Goal: Task Accomplishment & Management: Manage account settings

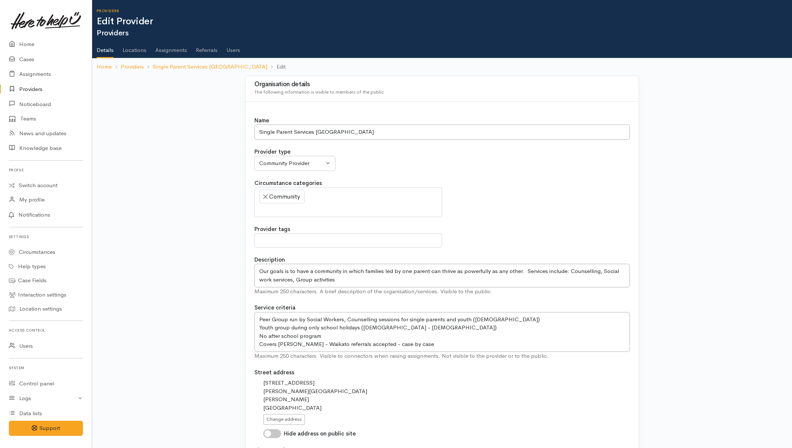
select select
click at [231, 50] on link "Users" at bounding box center [233, 47] width 14 height 21
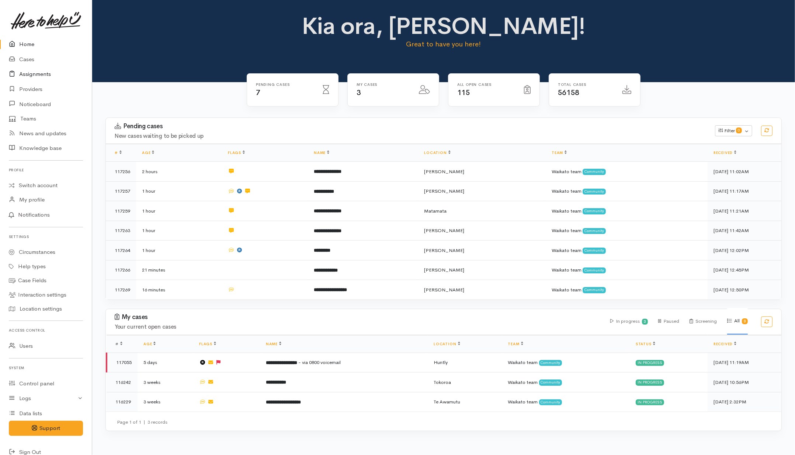
click at [28, 76] on link "Assignments" at bounding box center [46, 74] width 92 height 15
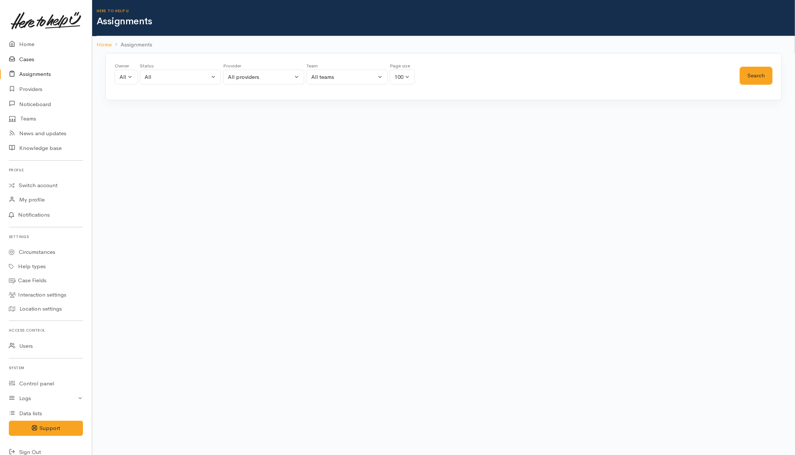
click at [28, 58] on link "Cases" at bounding box center [46, 59] width 92 height 15
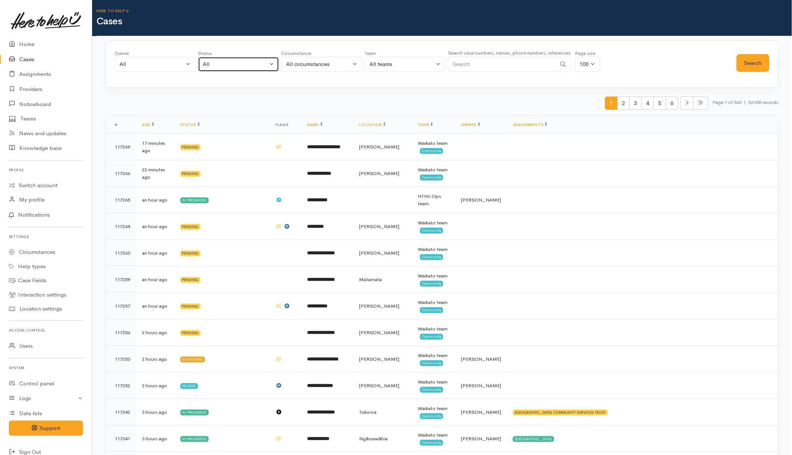
click at [252, 58] on button "All" at bounding box center [238, 64] width 81 height 15
click at [212, 112] on span "All current cases" at bounding box center [231, 112] width 41 height 8
select select "Unresolved"
click at [768, 67] on button "Search" at bounding box center [753, 63] width 33 height 18
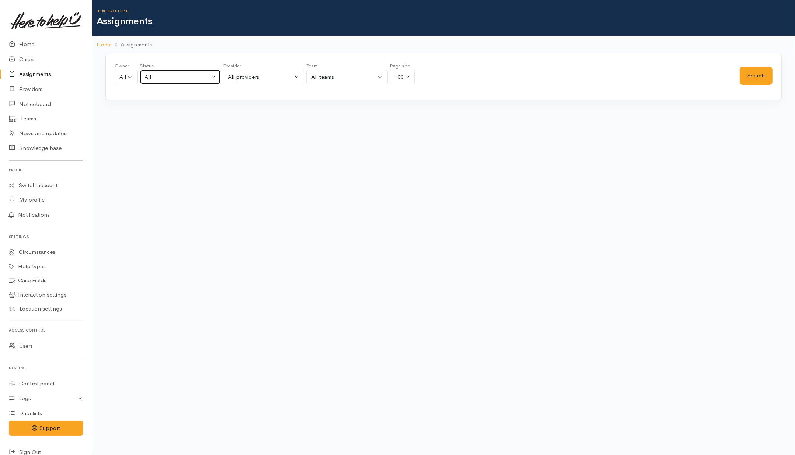
click at [205, 79] on div "All" at bounding box center [177, 77] width 65 height 8
click at [189, 124] on span "All current cases" at bounding box center [173, 125] width 41 height 8
select select "Unresolved"
click at [752, 76] on button "Search" at bounding box center [756, 76] width 33 height 18
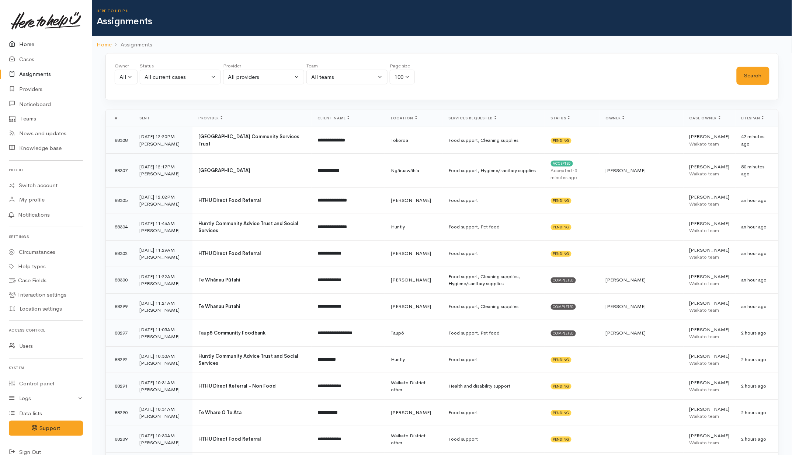
click at [25, 43] on link "Home" at bounding box center [46, 44] width 92 height 15
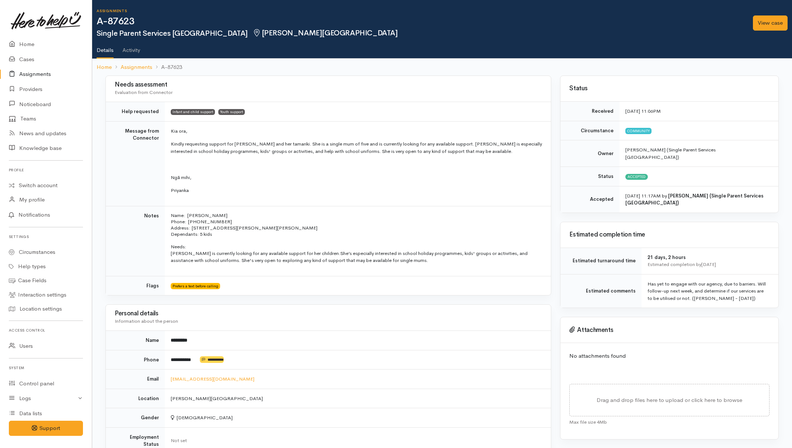
scroll to position [46, 0]
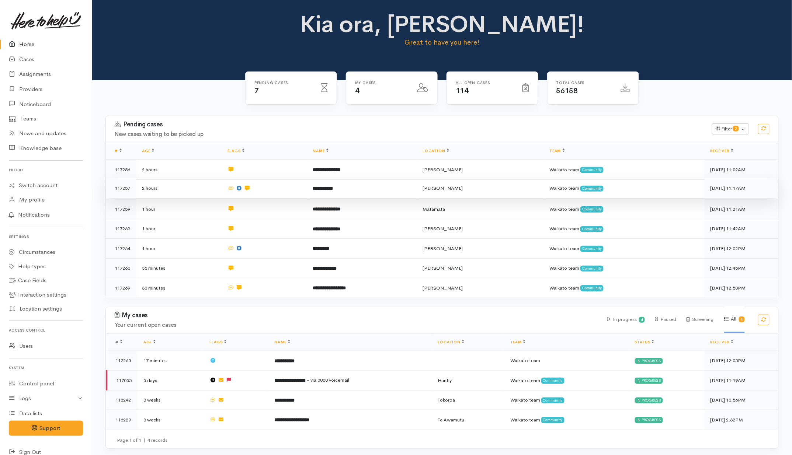
scroll to position [2, 0]
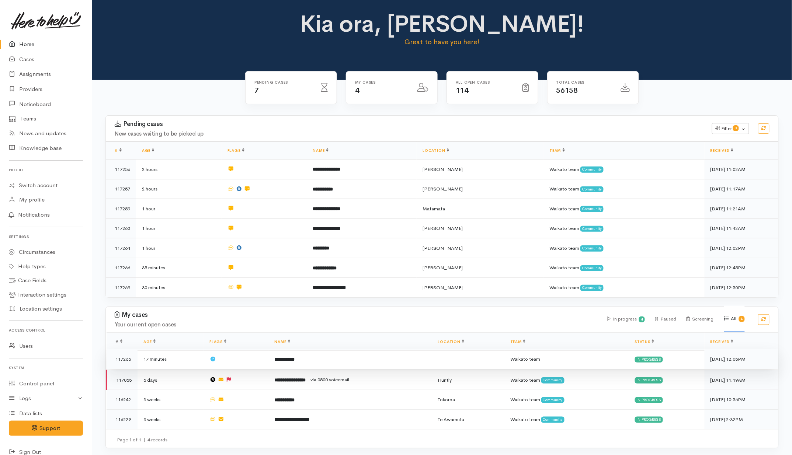
click at [324, 359] on td "**********" at bounding box center [349, 360] width 163 height 20
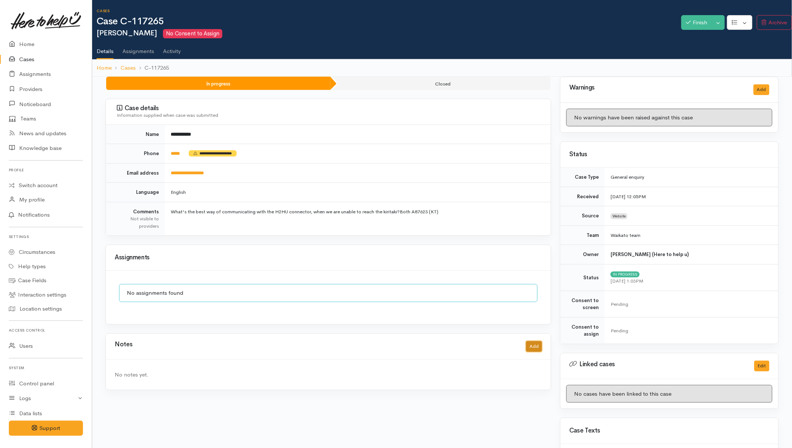
click at [533, 345] on button "Add" at bounding box center [534, 347] width 16 height 11
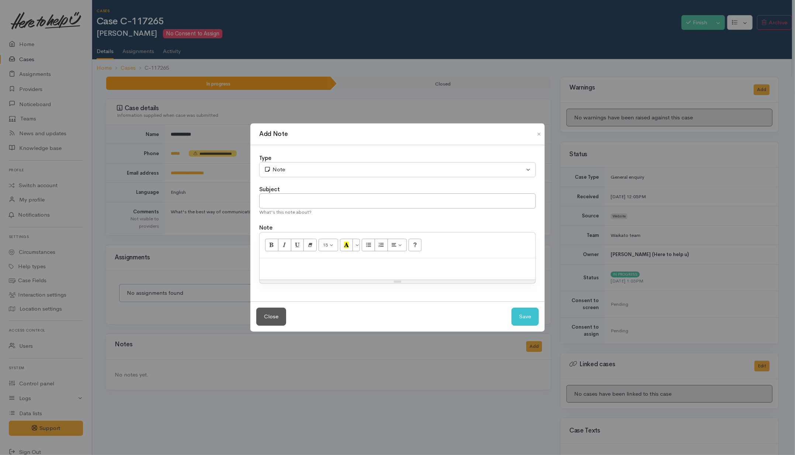
click at [325, 274] on div at bounding box center [398, 270] width 276 height 22
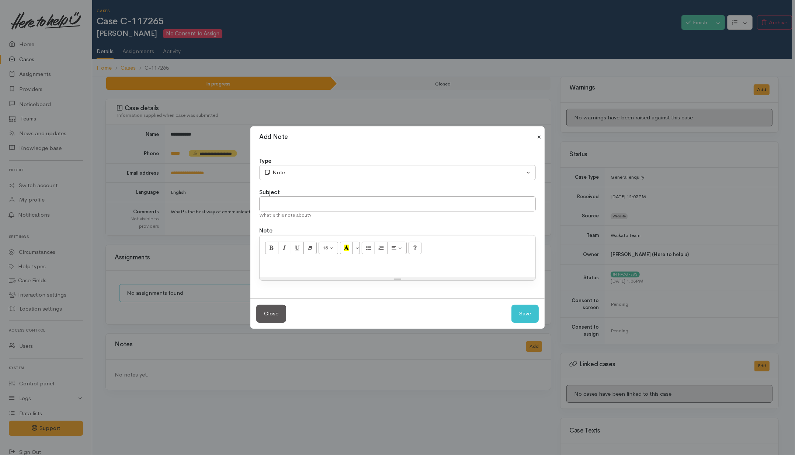
click at [538, 136] on button "Close" at bounding box center [539, 137] width 12 height 9
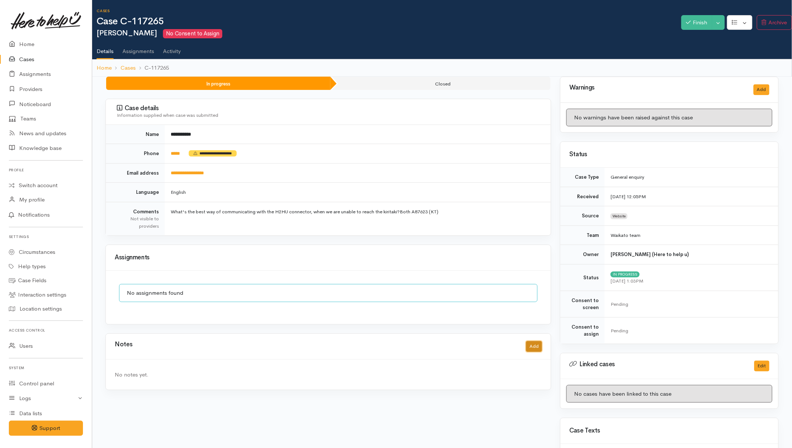
click at [541, 350] on button "Add" at bounding box center [534, 347] width 16 height 11
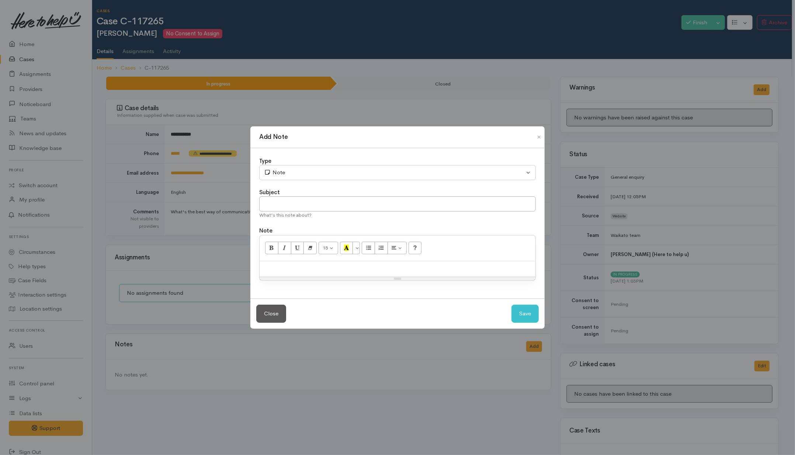
click at [349, 265] on div at bounding box center [398, 269] width 276 height 16
click at [374, 207] on input "text" at bounding box center [397, 204] width 277 height 15
type input "x2 Contact"
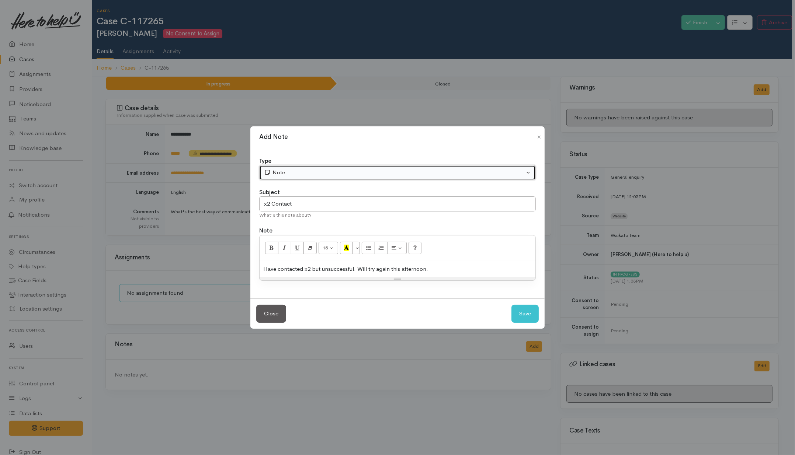
click at [361, 173] on div "Note" at bounding box center [394, 173] width 260 height 8
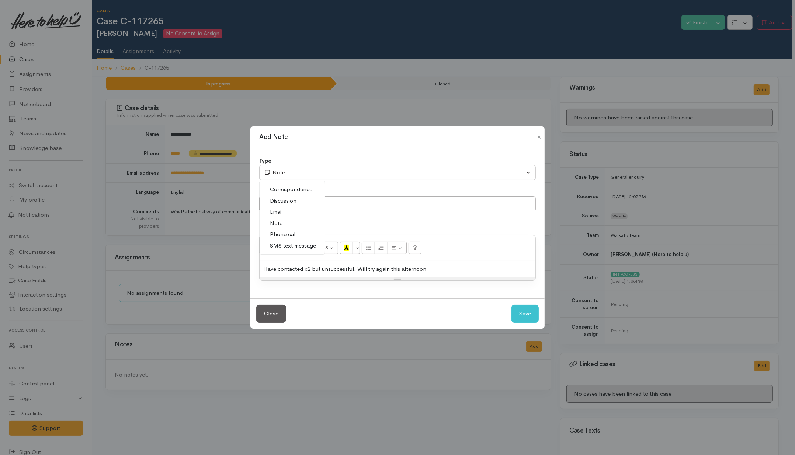
click at [283, 233] on span "Phone call" at bounding box center [283, 235] width 27 height 8
select select "3"
click at [516, 308] on button "Save" at bounding box center [525, 314] width 27 height 18
select select "1"
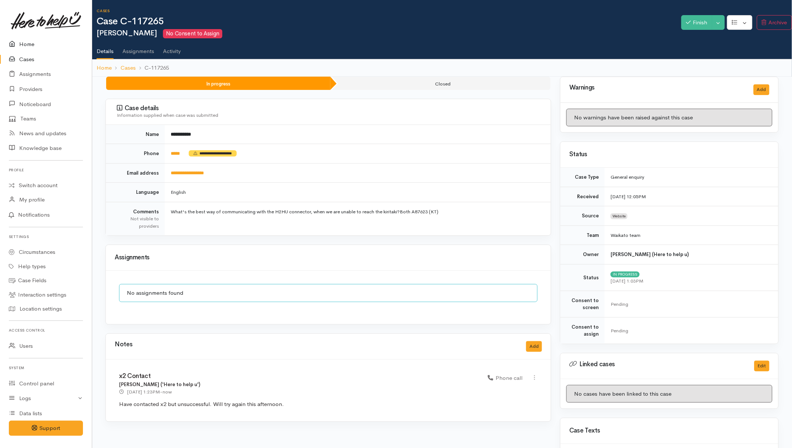
click at [22, 45] on link "Home" at bounding box center [46, 44] width 92 height 15
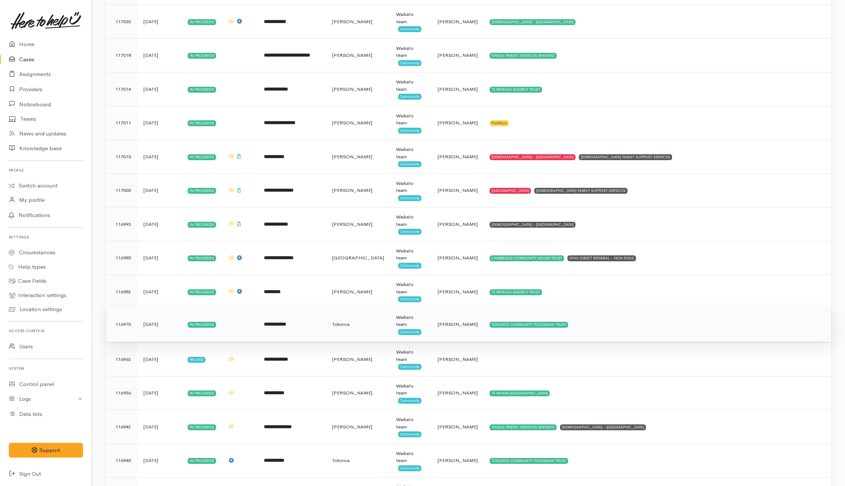
scroll to position [2923, 0]
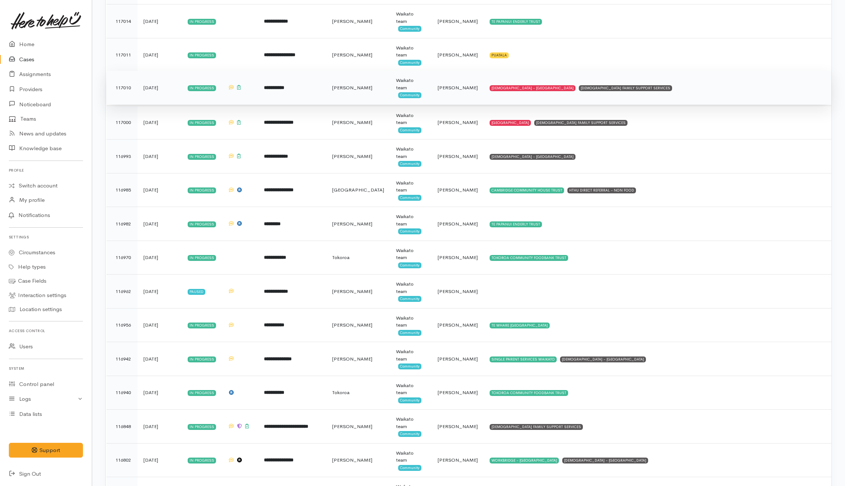
click at [689, 100] on td "SALVATION ARMY - HAMILTON CITY CATHOLIC FAMILY SUPPORT SERVICES" at bounding box center [658, 88] width 348 height 34
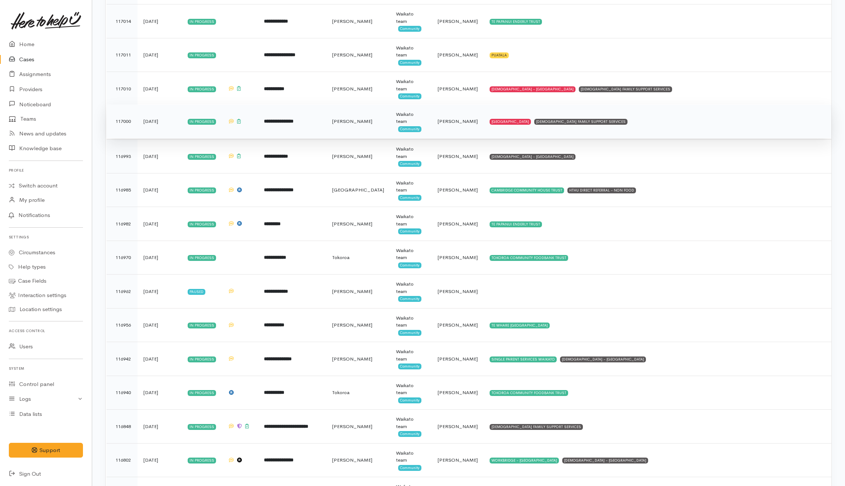
click at [674, 137] on td "WAIMARIE COMMUNITY HOUSE CATHOLIC FAMILY SUPPORT SERVICES" at bounding box center [658, 121] width 348 height 34
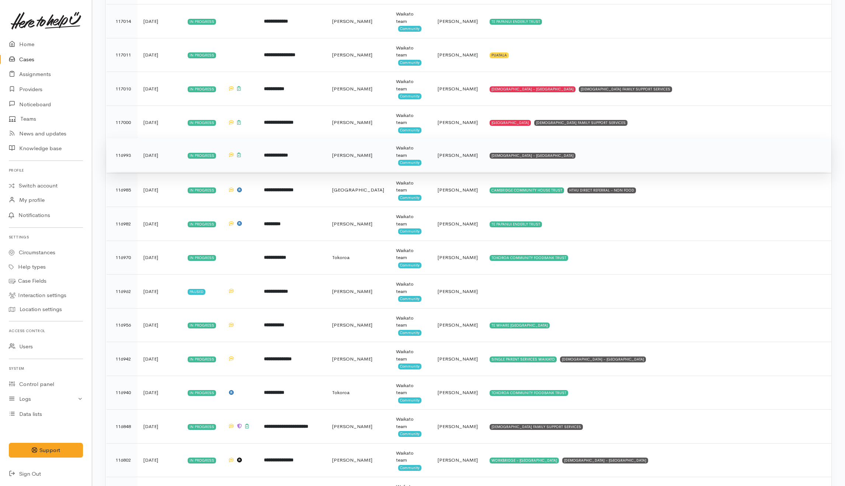
click at [628, 170] on td "SALVATION ARMY - HAMILTON CITY" at bounding box center [658, 155] width 348 height 34
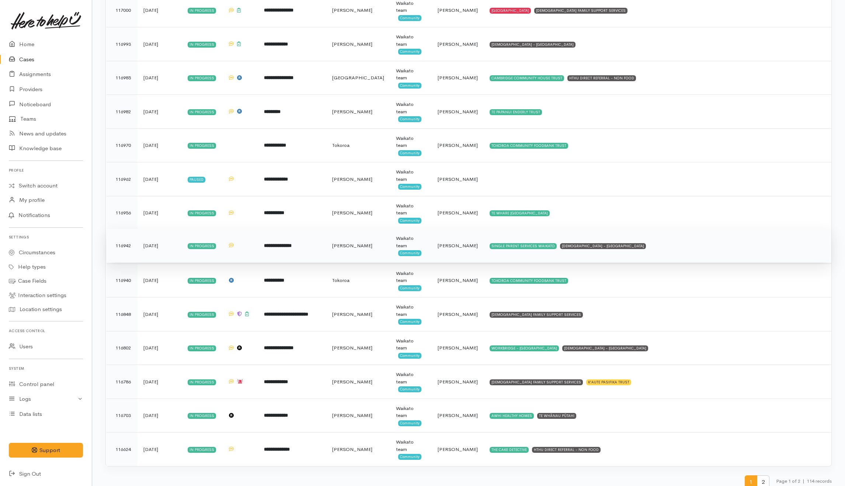
scroll to position [3057, 0]
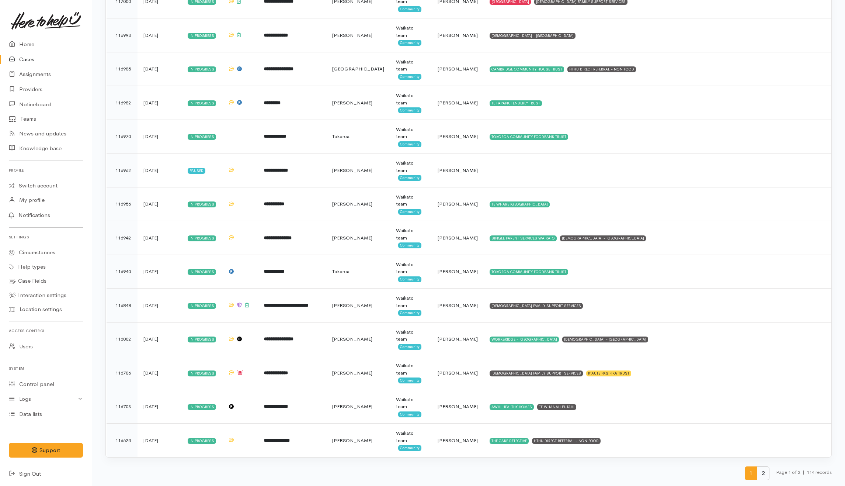
click at [762, 455] on span "2" at bounding box center [763, 473] width 13 height 14
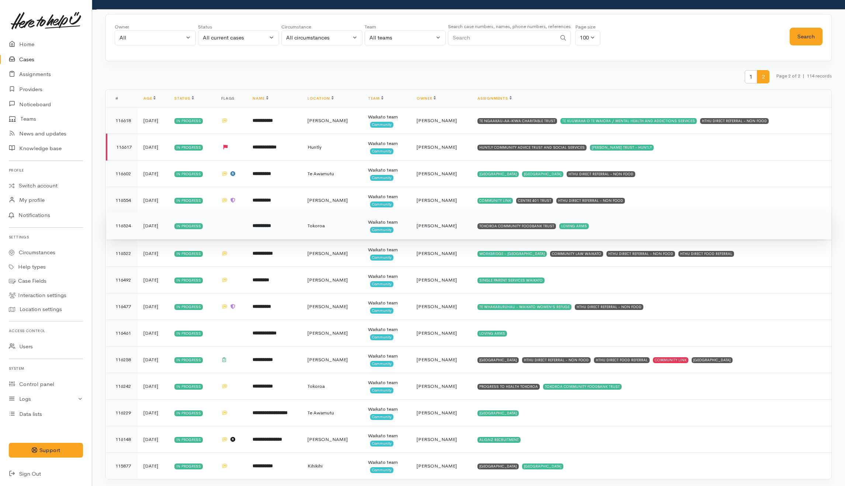
scroll to position [51, 0]
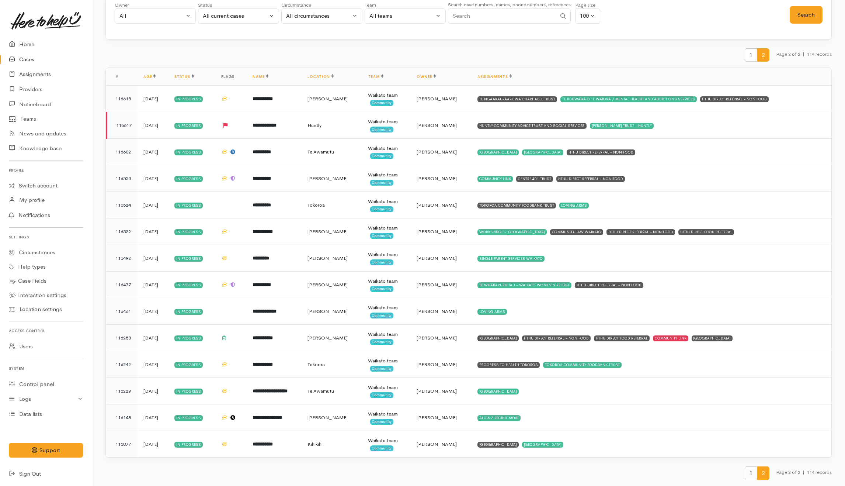
drag, startPoint x: 749, startPoint y: 471, endPoint x: 750, endPoint y: 475, distance: 4.1
click at [750, 455] on span "1" at bounding box center [751, 473] width 13 height 14
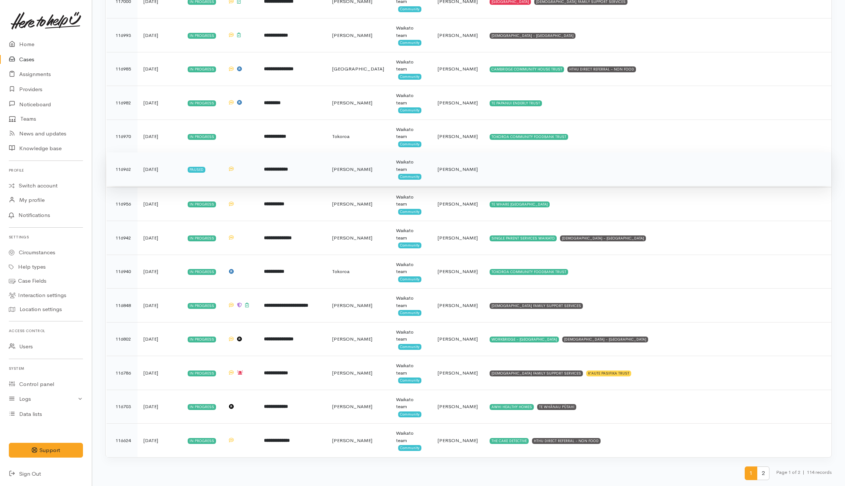
scroll to position [3057, 0]
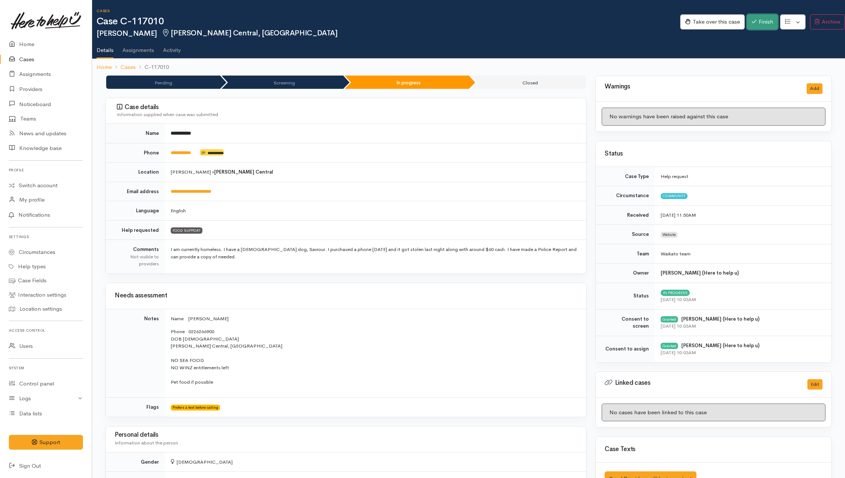
click at [633, 15] on button "Finish" at bounding box center [762, 21] width 31 height 15
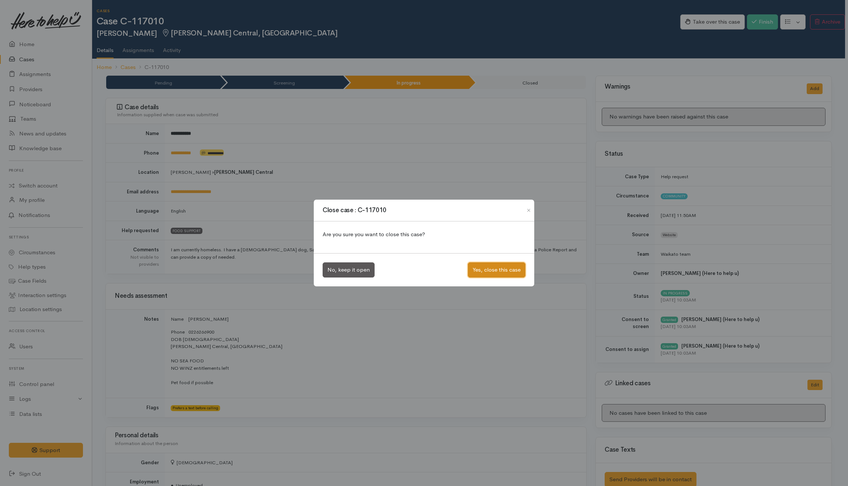
drag, startPoint x: 498, startPoint y: 266, endPoint x: 346, endPoint y: 229, distance: 155.9
click at [497, 266] on button "Yes, close this case" at bounding box center [497, 269] width 58 height 15
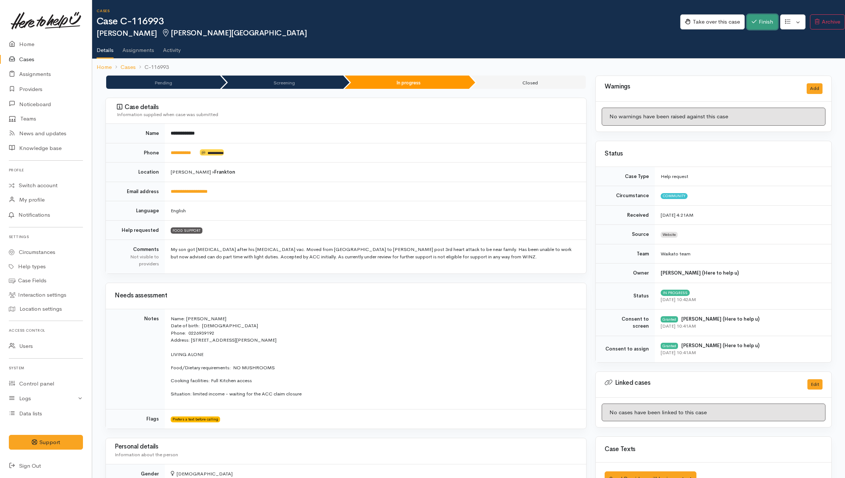
click at [633, 20] on button "Finish" at bounding box center [762, 21] width 31 height 15
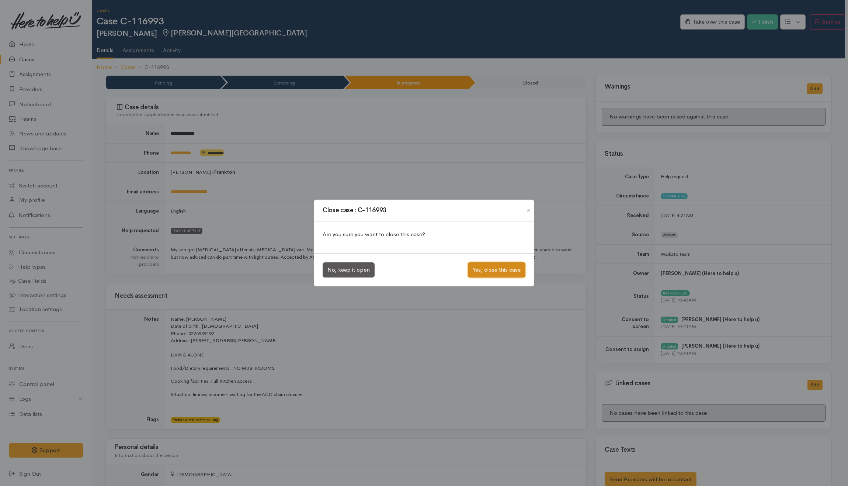
click at [498, 271] on button "Yes, close this case" at bounding box center [497, 269] width 58 height 15
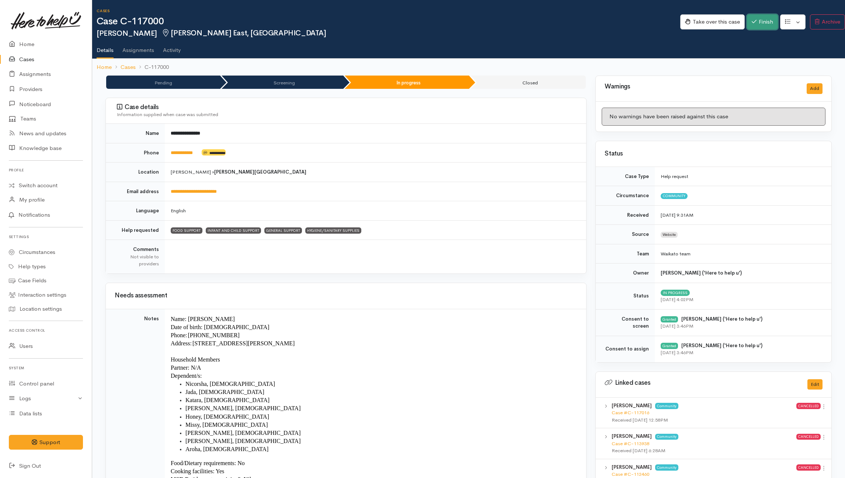
click at [633, 21] on button "Finish" at bounding box center [762, 21] width 31 height 15
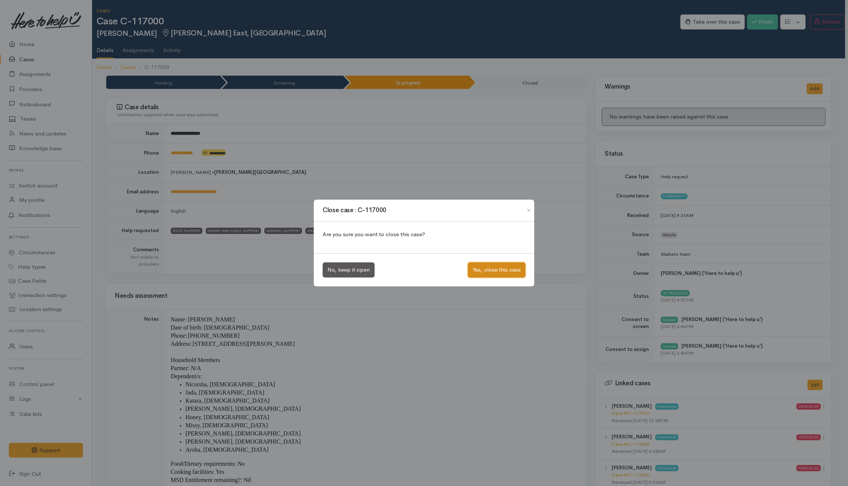
click at [480, 266] on button "Yes, close this case" at bounding box center [497, 269] width 58 height 15
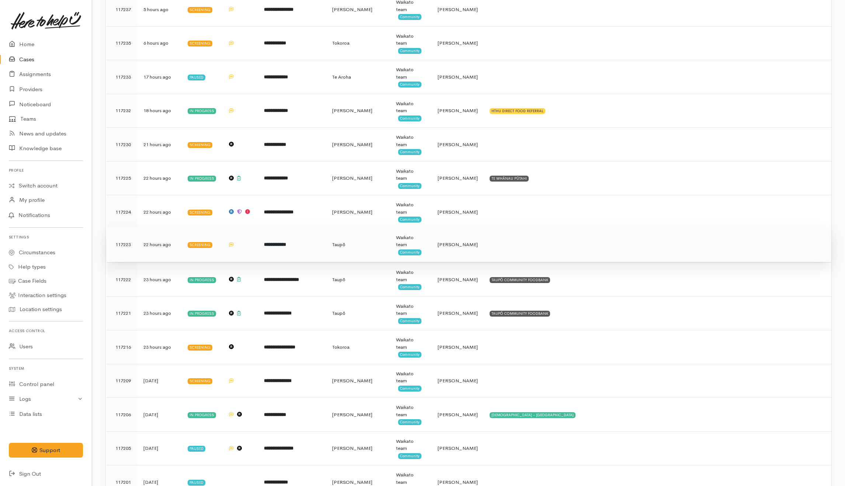
scroll to position [590, 0]
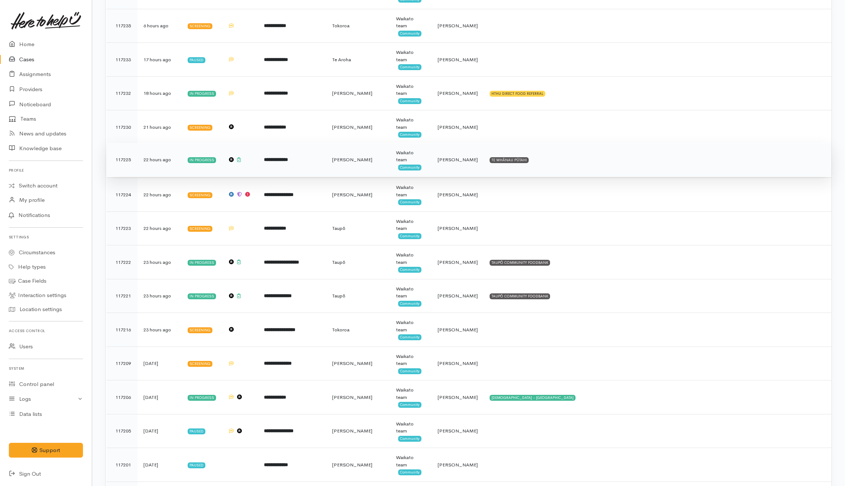
click at [600, 173] on td "TE WHĀNAU PŪTAHI" at bounding box center [658, 160] width 348 height 34
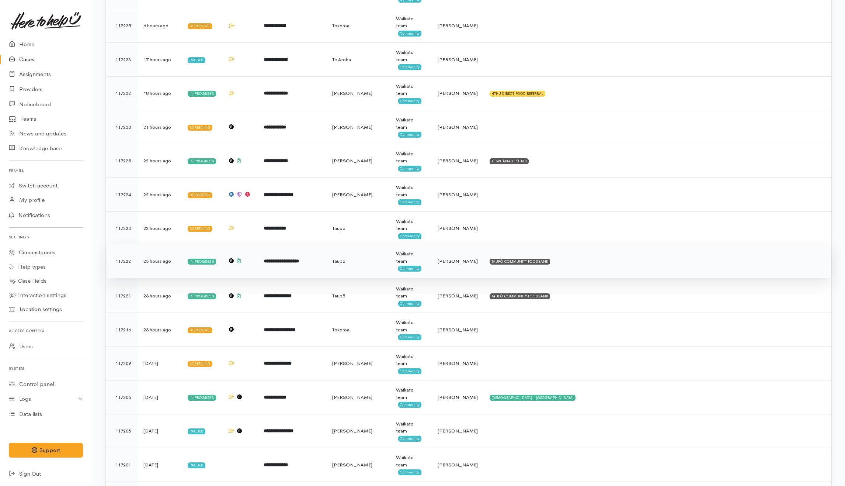
click at [606, 262] on td "TAUPŌ COMMUNITY FOODBANK" at bounding box center [658, 261] width 348 height 34
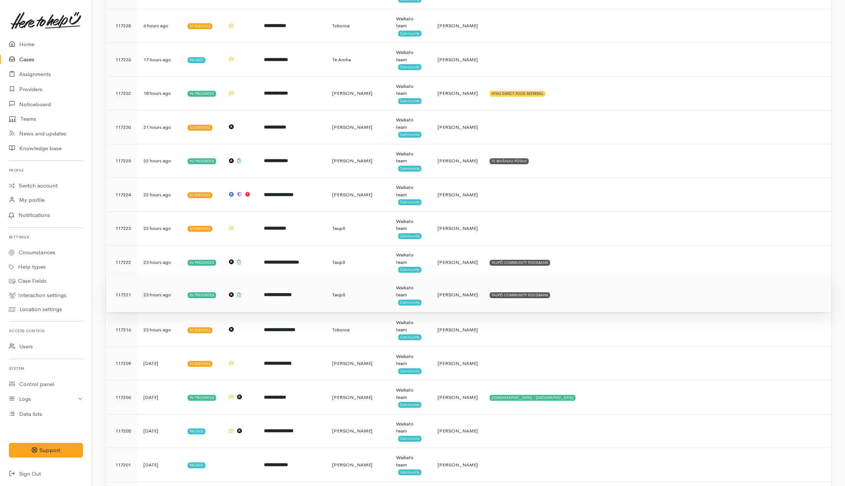
click at [599, 303] on td "TAUPŌ COMMUNITY FOODBANK" at bounding box center [658, 295] width 348 height 34
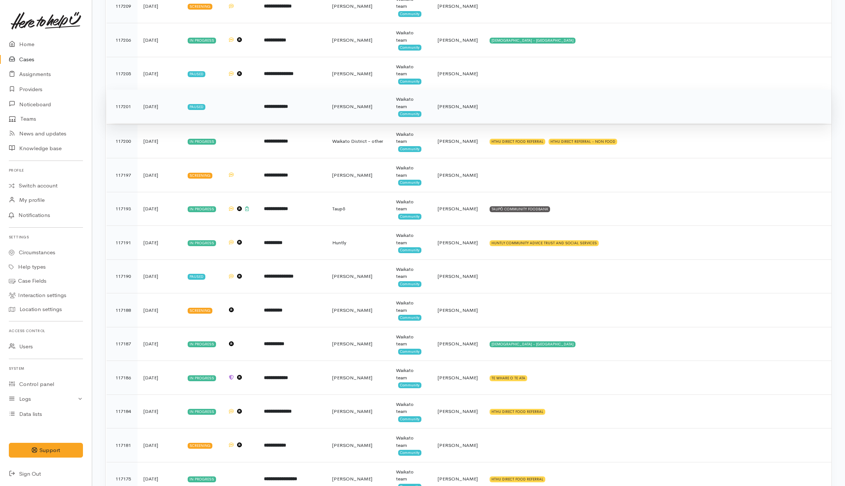
scroll to position [1033, 0]
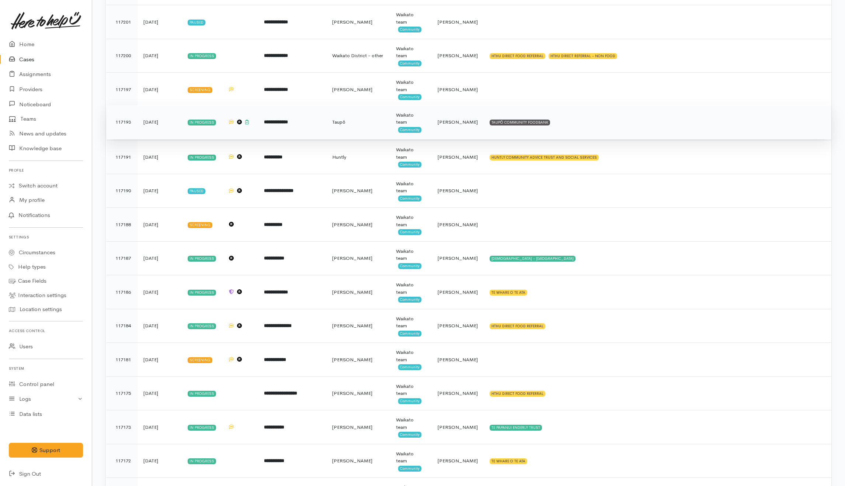
click at [587, 133] on td "TAUPŌ COMMUNITY FOODBANK" at bounding box center [658, 122] width 348 height 34
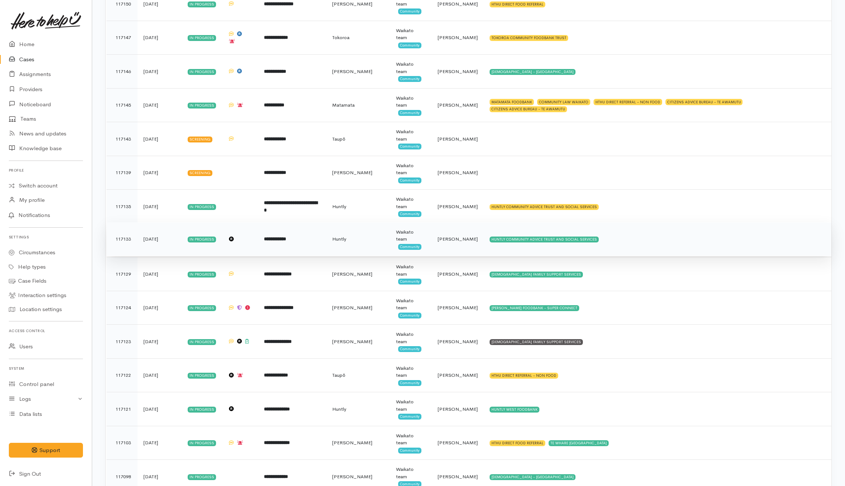
scroll to position [2016, 0]
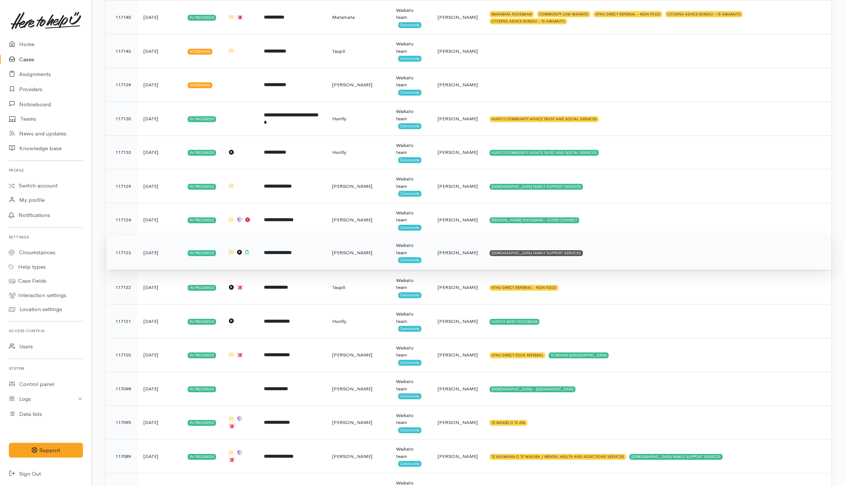
click at [602, 261] on td "CATHOLIC FAMILY SUPPORT SERVICES" at bounding box center [658, 253] width 348 height 34
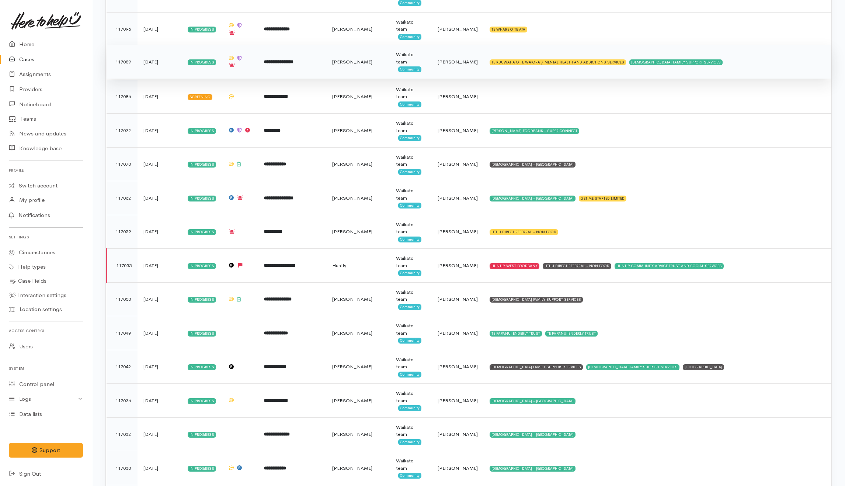
scroll to position [2409, 0]
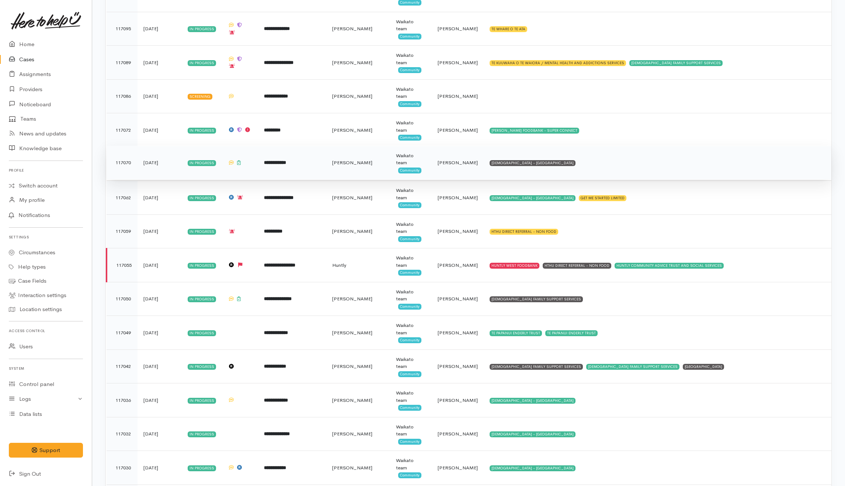
drag, startPoint x: 586, startPoint y: 176, endPoint x: 586, endPoint y: 171, distance: 4.1
click at [586, 171] on td "SALVATION ARMY - HAMILTON CITY" at bounding box center [658, 163] width 348 height 34
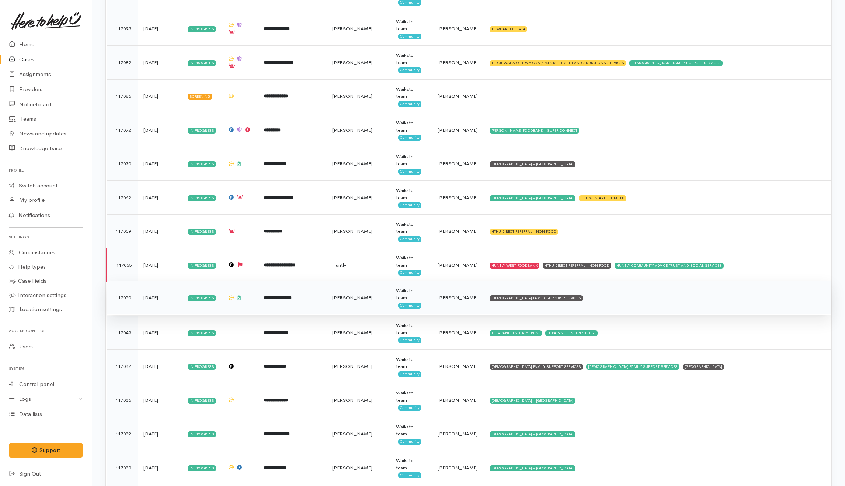
click at [606, 313] on td "CATHOLIC FAMILY SUPPORT SERVICES" at bounding box center [658, 298] width 348 height 34
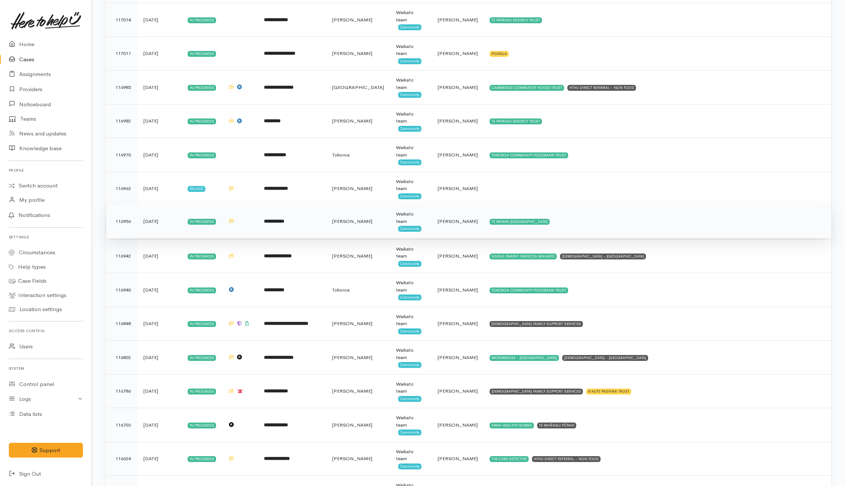
scroll to position [3057, 0]
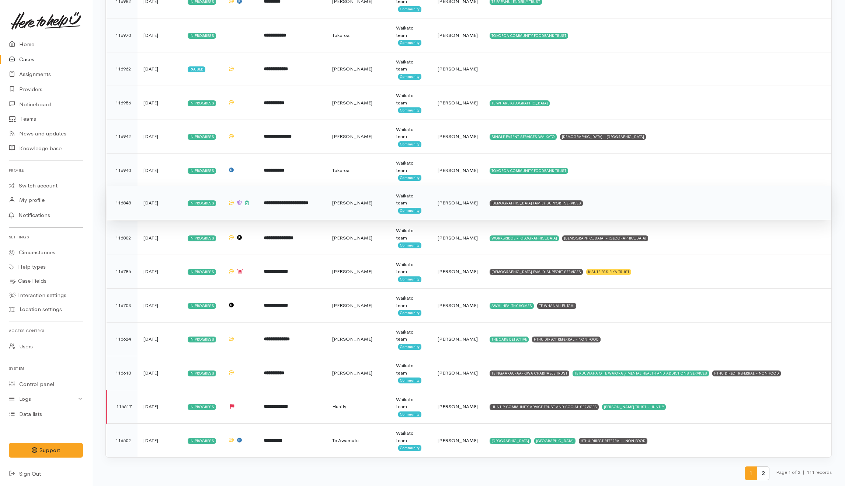
click at [614, 206] on td "CATHOLIC FAMILY SUPPORT SERVICES" at bounding box center [658, 203] width 348 height 34
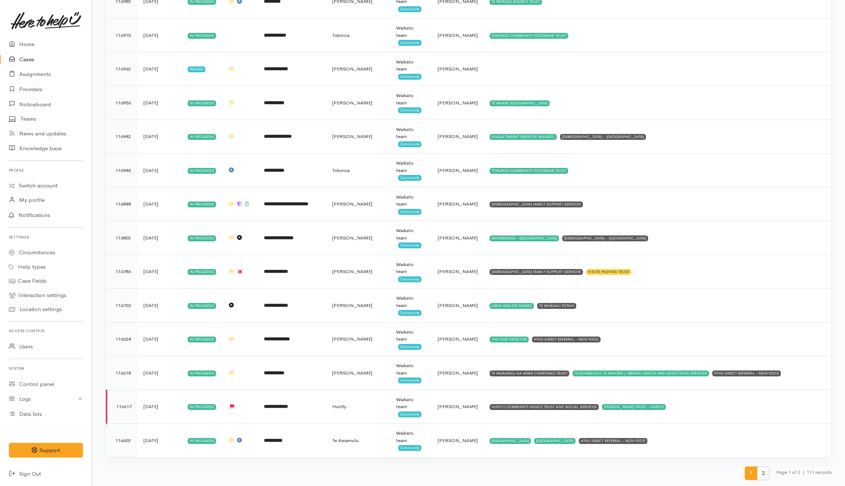
click at [763, 477] on span "2" at bounding box center [763, 473] width 13 height 14
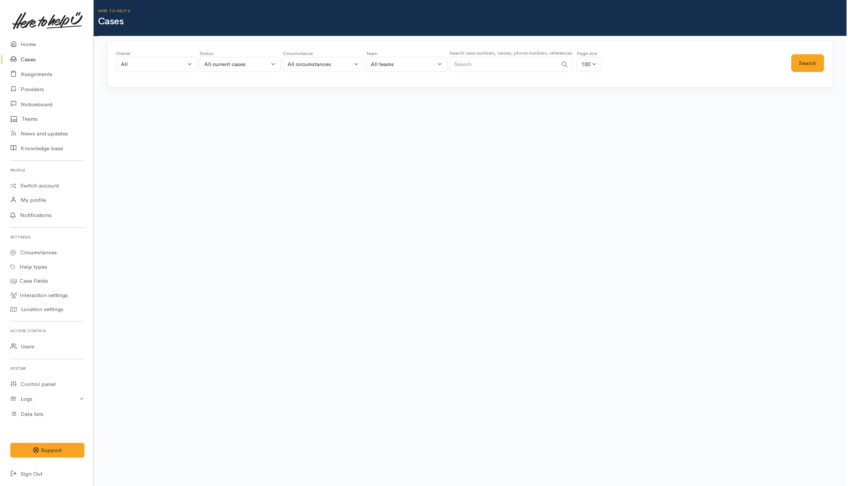
scroll to position [0, 0]
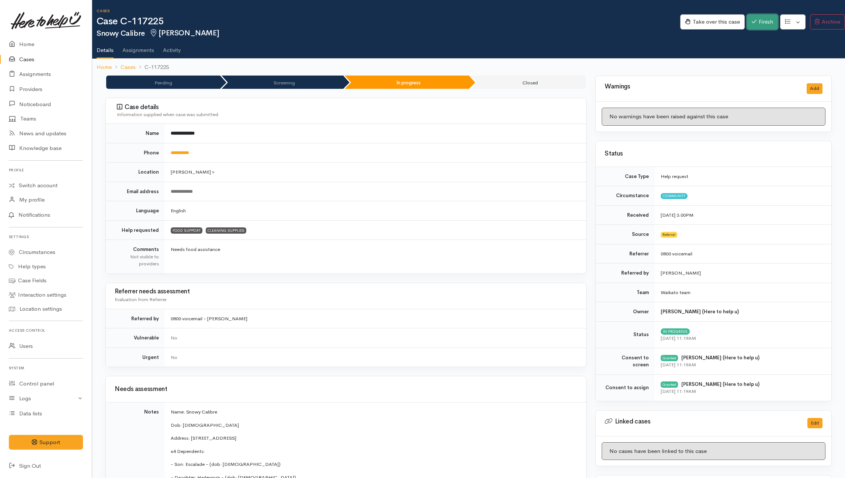
click at [633, 18] on button "Finish" at bounding box center [762, 21] width 31 height 15
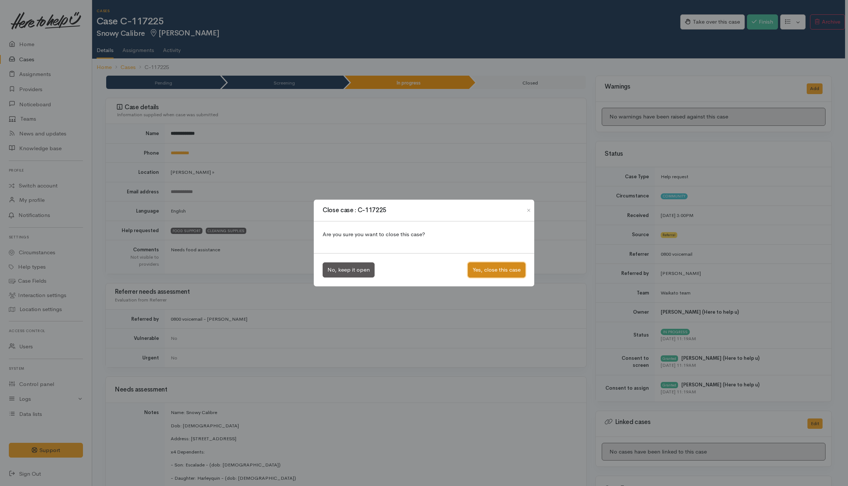
click at [480, 273] on button "Yes, close this case" at bounding box center [497, 269] width 58 height 15
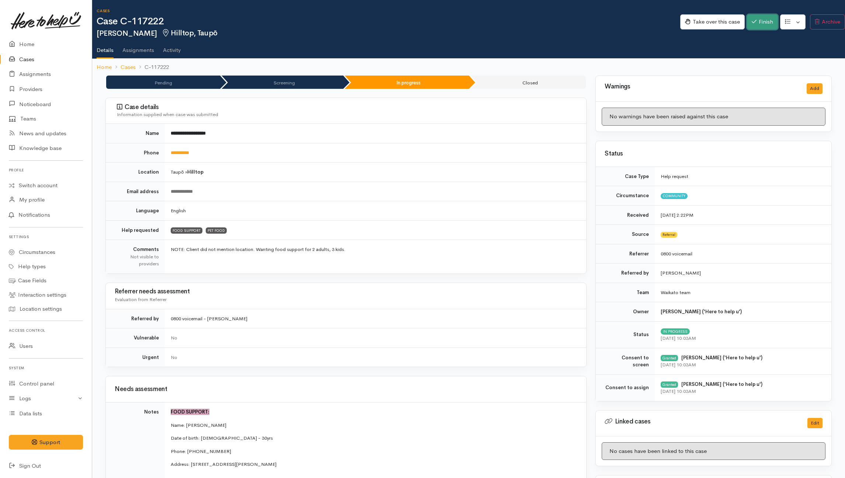
click at [633, 19] on button "Finish" at bounding box center [762, 21] width 31 height 15
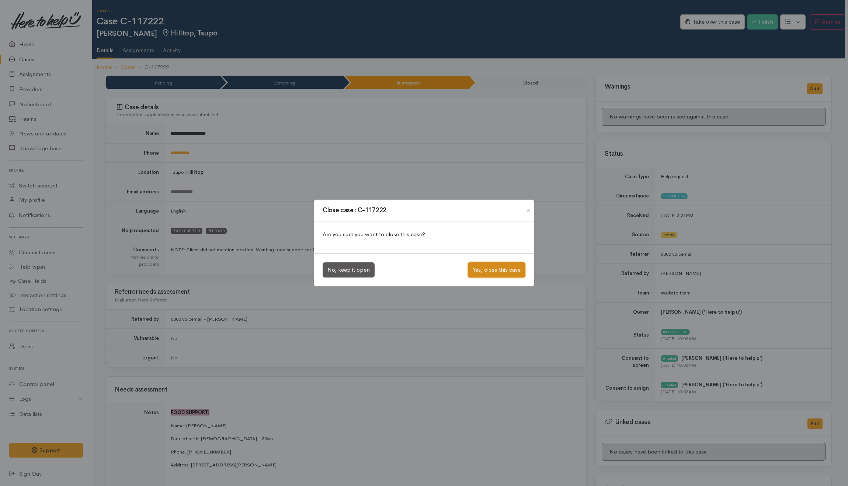
click at [482, 266] on button "Yes, close this case" at bounding box center [497, 269] width 58 height 15
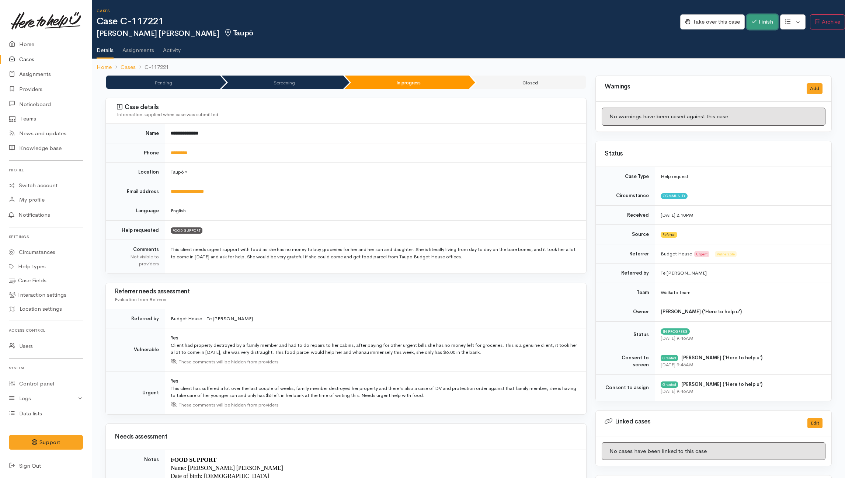
click at [633, 19] on button "Finish" at bounding box center [762, 21] width 31 height 15
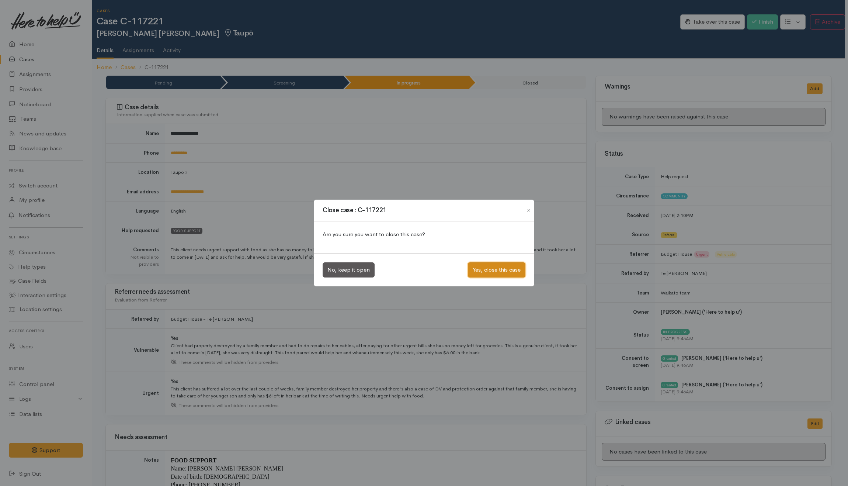
click at [492, 274] on button "Yes, close this case" at bounding box center [497, 269] width 58 height 15
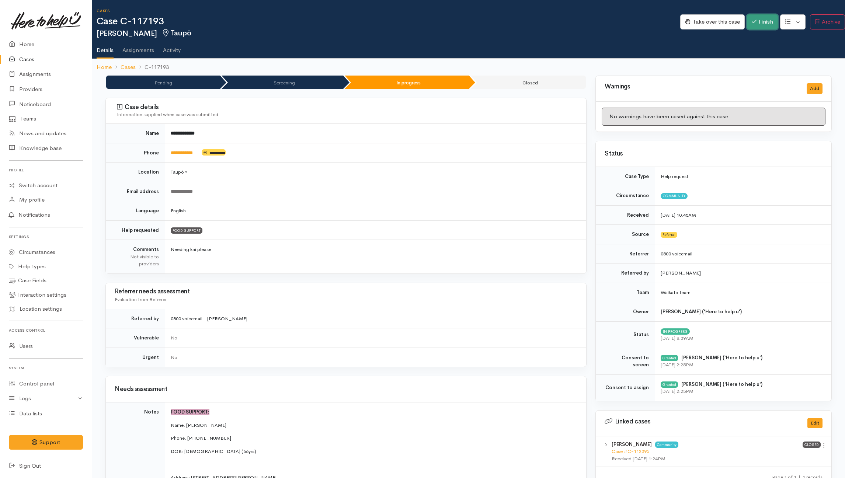
click at [633, 21] on icon "button" at bounding box center [754, 21] width 5 height 3
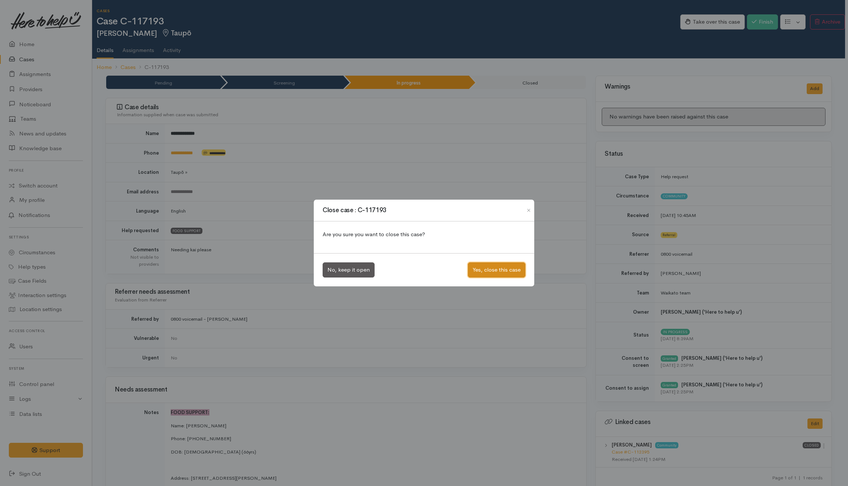
click at [512, 264] on button "Yes, close this case" at bounding box center [497, 269] width 58 height 15
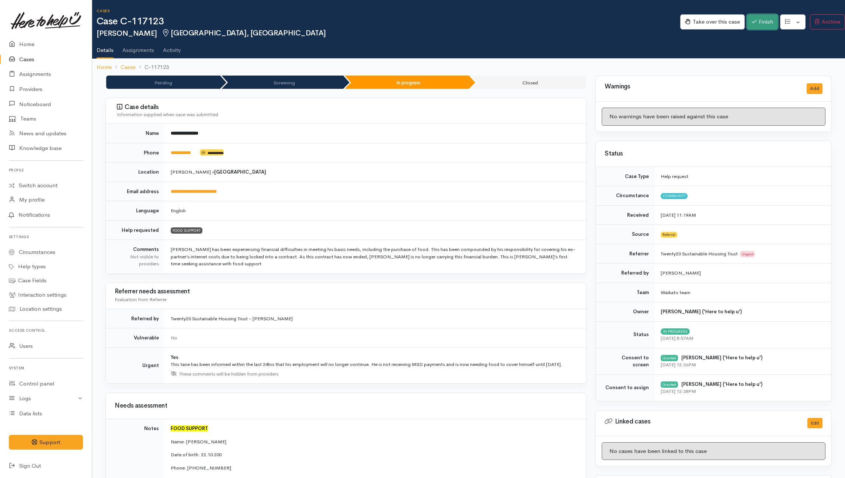
click at [633, 24] on button "Finish" at bounding box center [762, 21] width 31 height 15
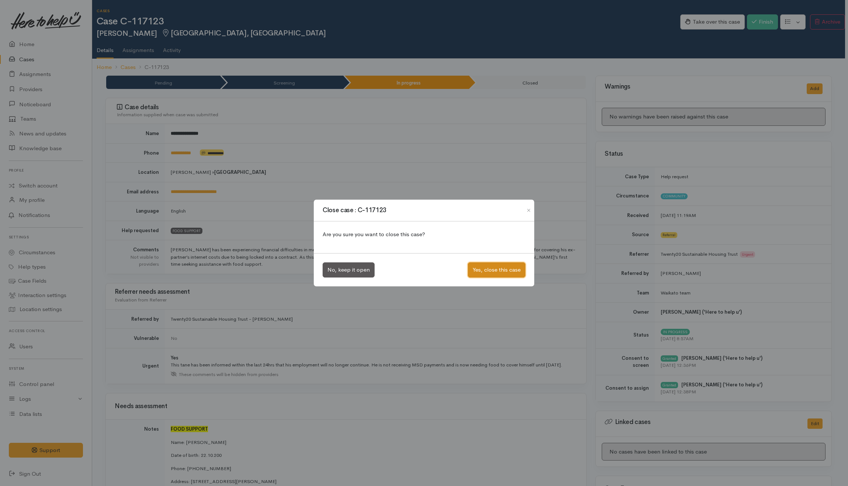
click at [499, 271] on button "Yes, close this case" at bounding box center [497, 269] width 58 height 15
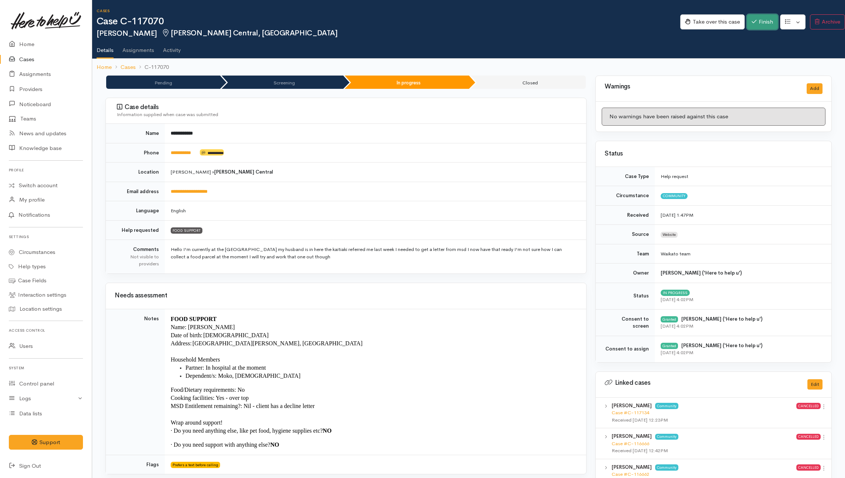
click at [633, 18] on button "Finish" at bounding box center [762, 21] width 31 height 15
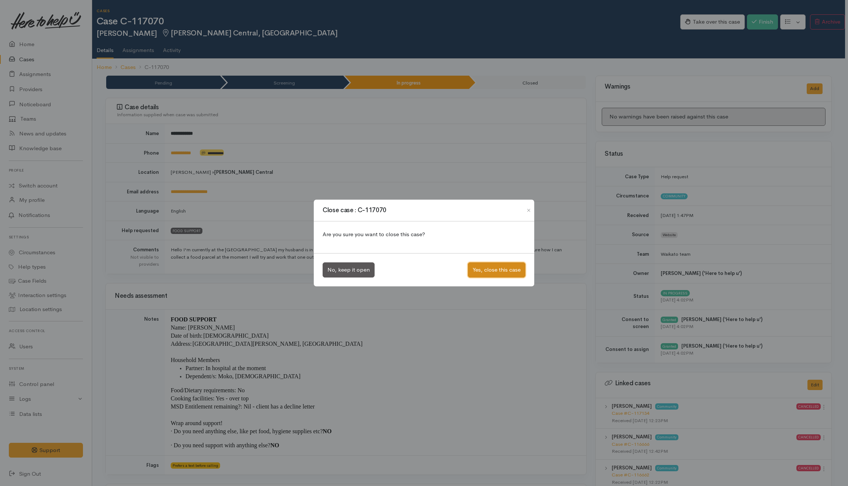
click at [499, 268] on button "Yes, close this case" at bounding box center [497, 269] width 58 height 15
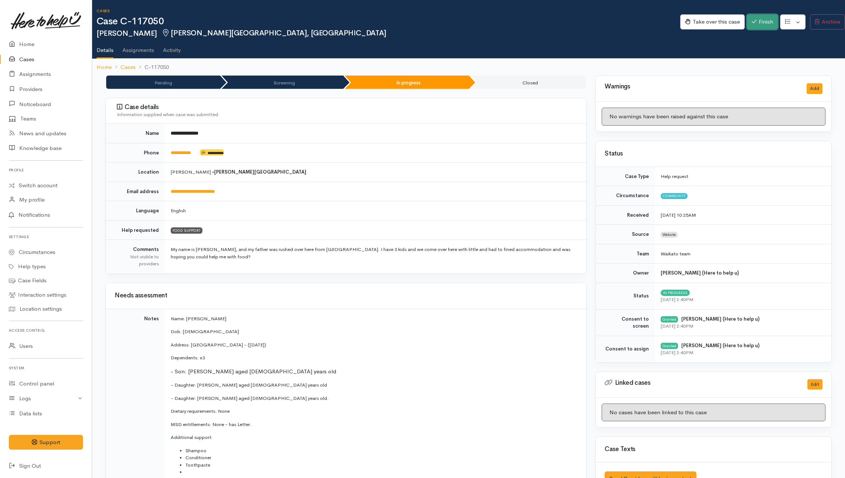
click at [633, 21] on button "Finish" at bounding box center [762, 21] width 31 height 15
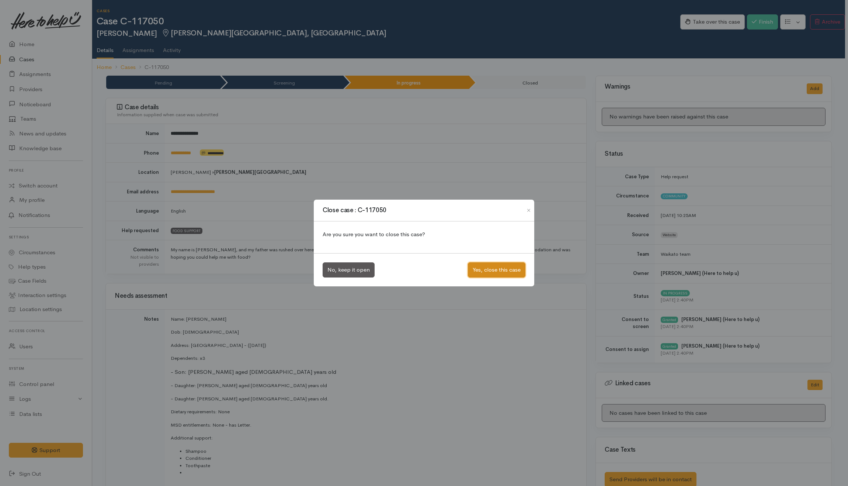
click at [503, 272] on button "Yes, close this case" at bounding box center [497, 269] width 58 height 15
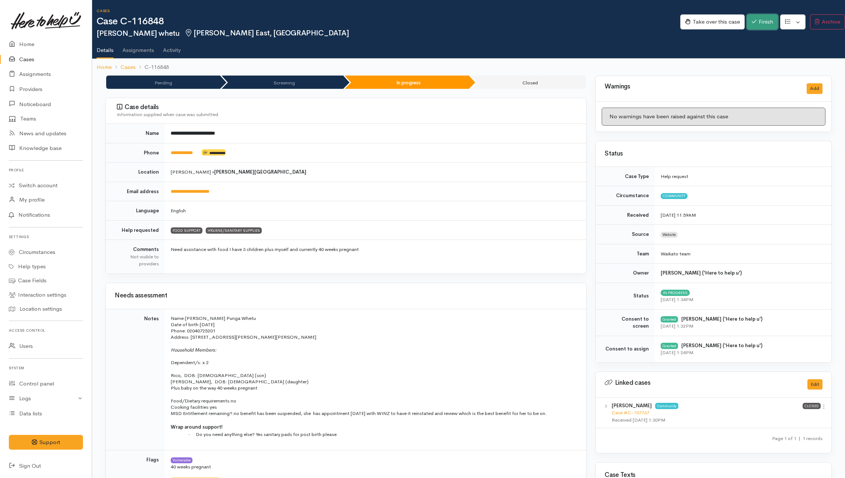
click at [633, 28] on button "Finish" at bounding box center [762, 21] width 31 height 15
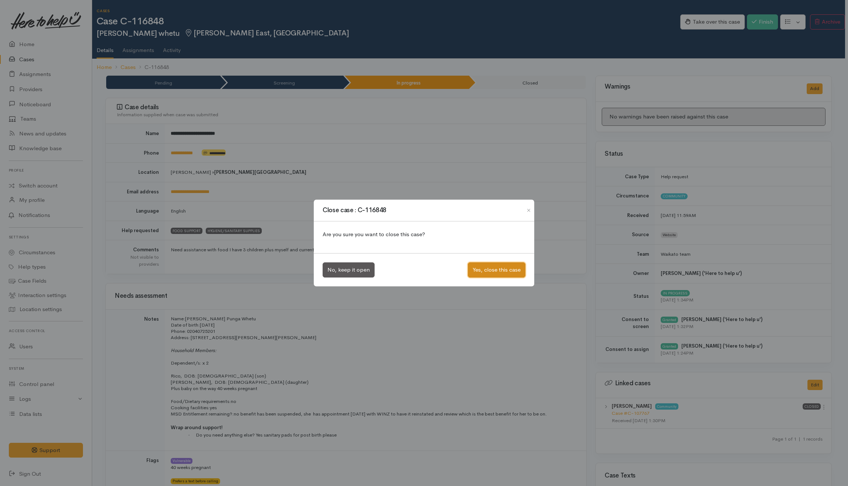
click at [496, 269] on button "Yes, close this case" at bounding box center [497, 269] width 58 height 15
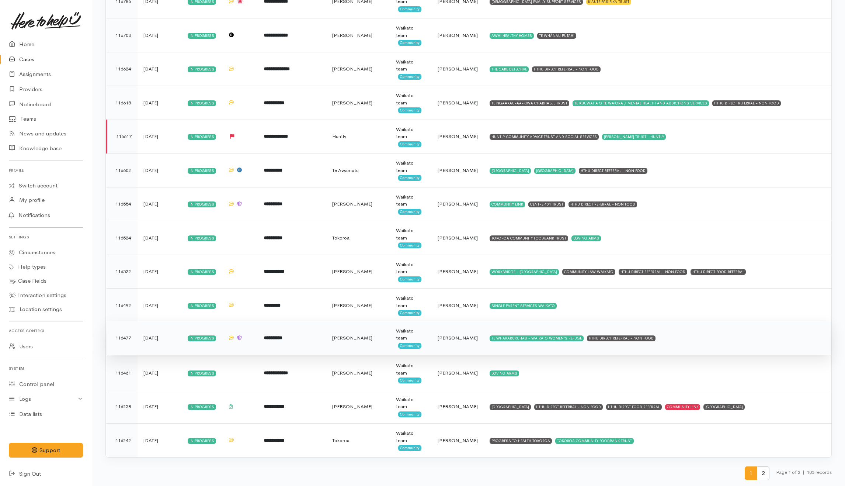
scroll to position [3057, 0]
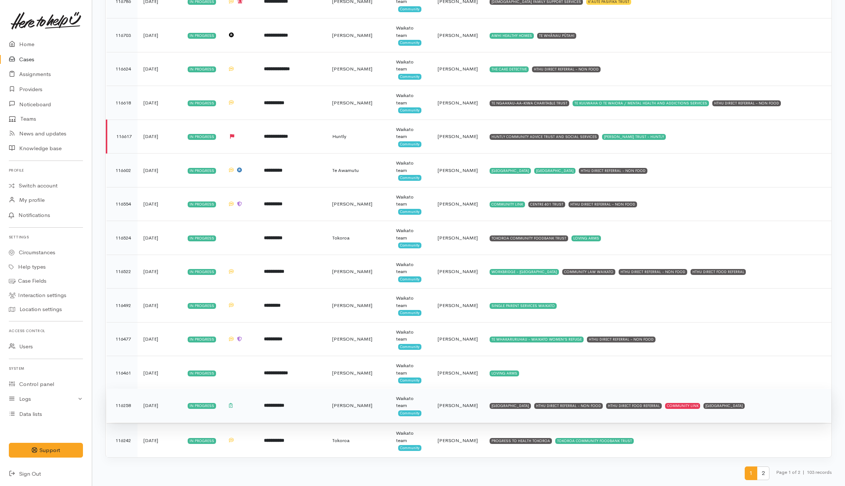
click at [815, 412] on td "WESTERN COMMUNITY CENTRE HTHU DIRECT REFERRAL - NON FOOD HTHU DIRECT FOOD REFER…" at bounding box center [658, 405] width 348 height 34
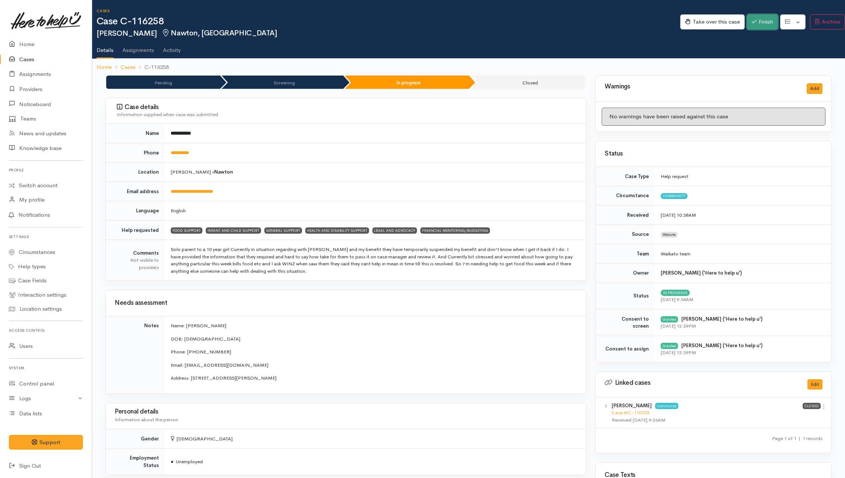
click at [633, 20] on icon "button" at bounding box center [754, 22] width 5 height 6
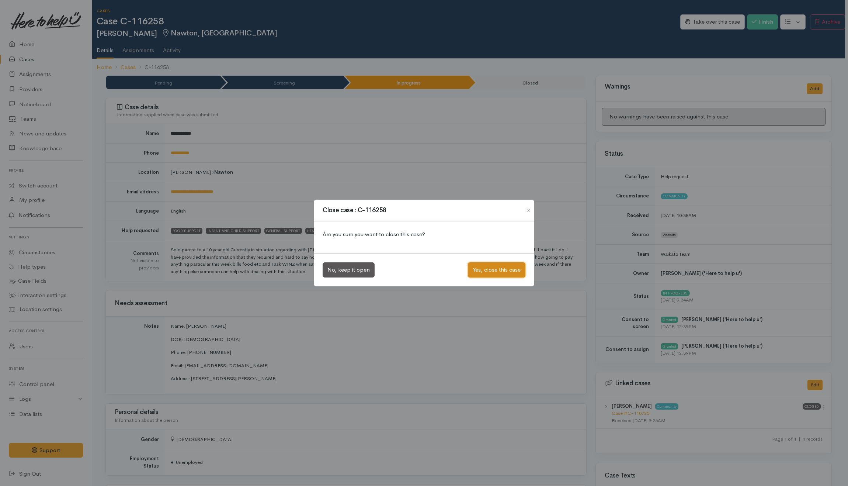
click at [487, 268] on button "Yes, close this case" at bounding box center [497, 269] width 58 height 15
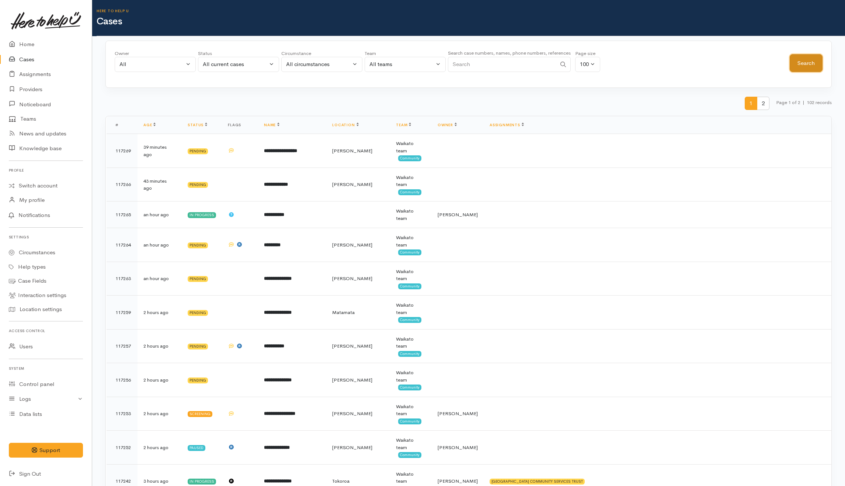
click at [798, 62] on button "Search" at bounding box center [806, 63] width 33 height 18
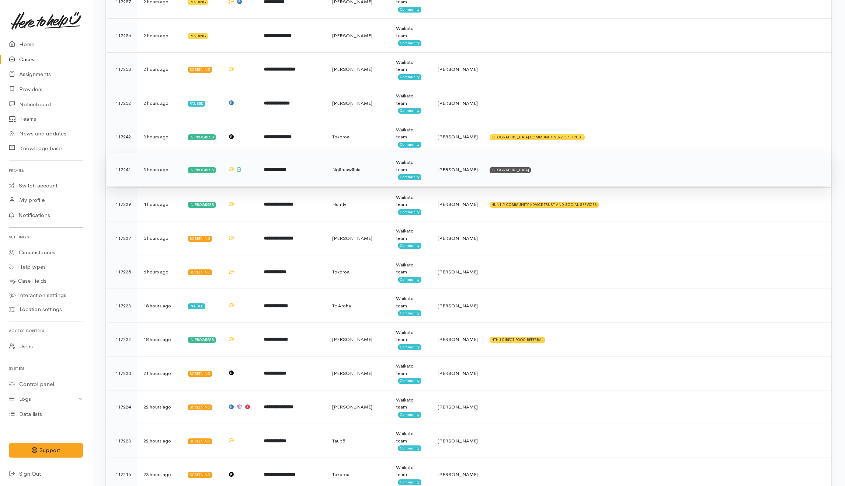
click at [631, 181] on td "[GEOGRAPHIC_DATA]" at bounding box center [658, 170] width 348 height 34
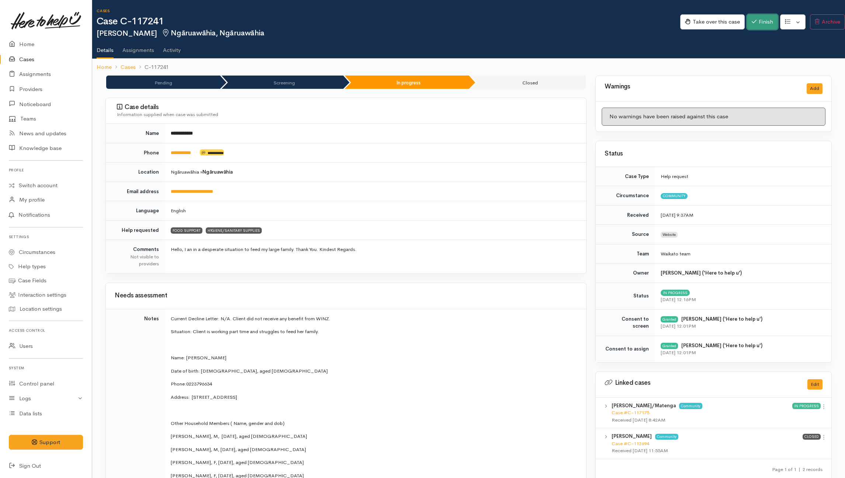
click at [755, 24] on button "Finish" at bounding box center [762, 21] width 31 height 15
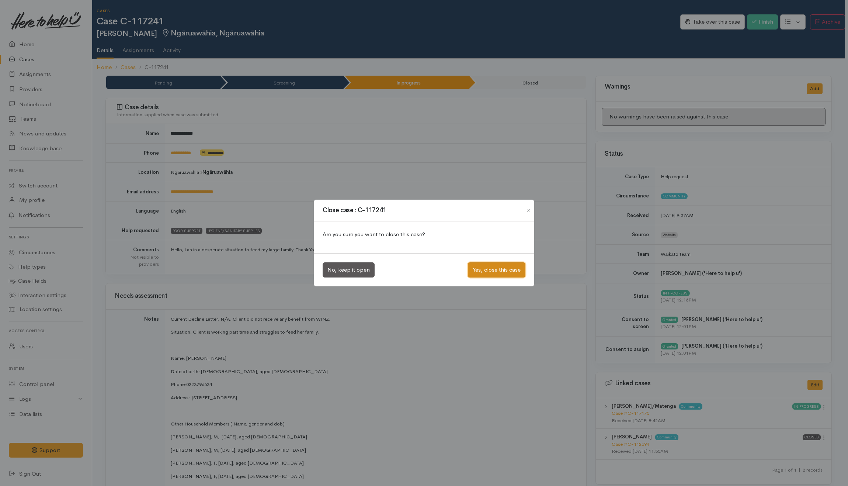
click at [486, 273] on button "Yes, close this case" at bounding box center [497, 269] width 58 height 15
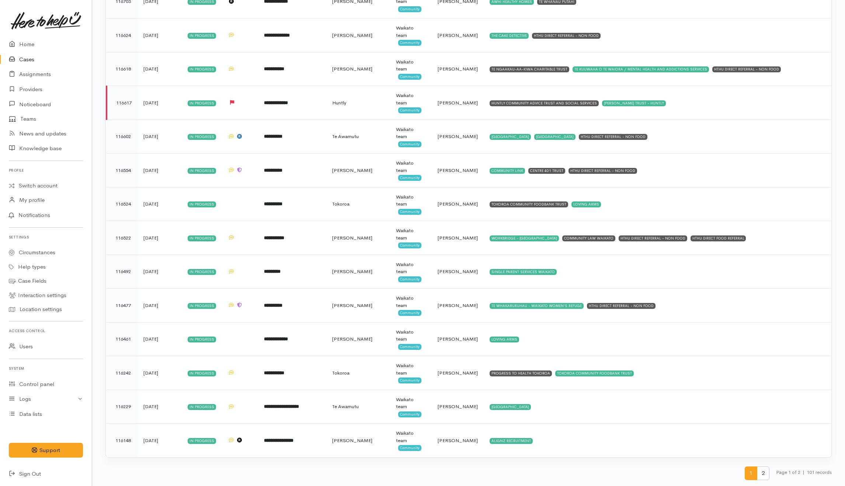
scroll to position [3057, 0]
click at [762, 477] on span "2" at bounding box center [763, 473] width 13 height 14
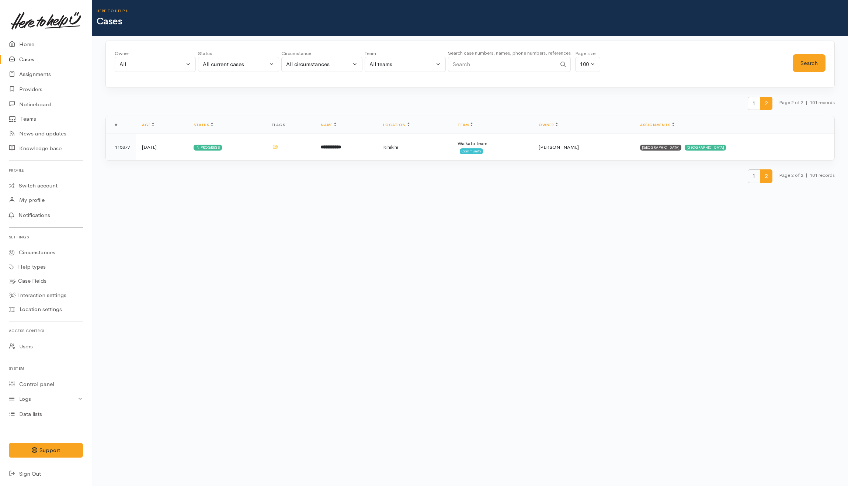
click at [751, 176] on span "1" at bounding box center [754, 176] width 13 height 14
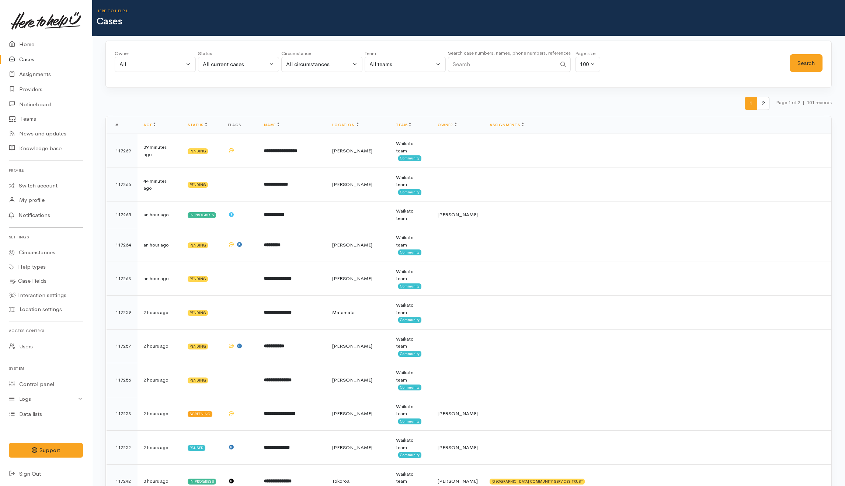
click at [261, 103] on div "1 2 Page 1 of 2 | 101 records" at bounding box center [468, 107] width 727 height 20
click at [220, 102] on div "1 2 Page 1 of 2 | 101 records" at bounding box center [468, 107] width 727 height 20
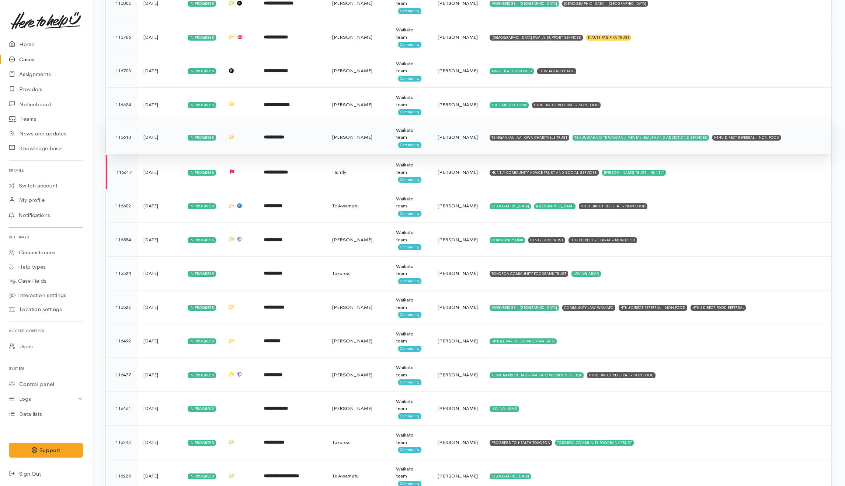
scroll to position [3057, 0]
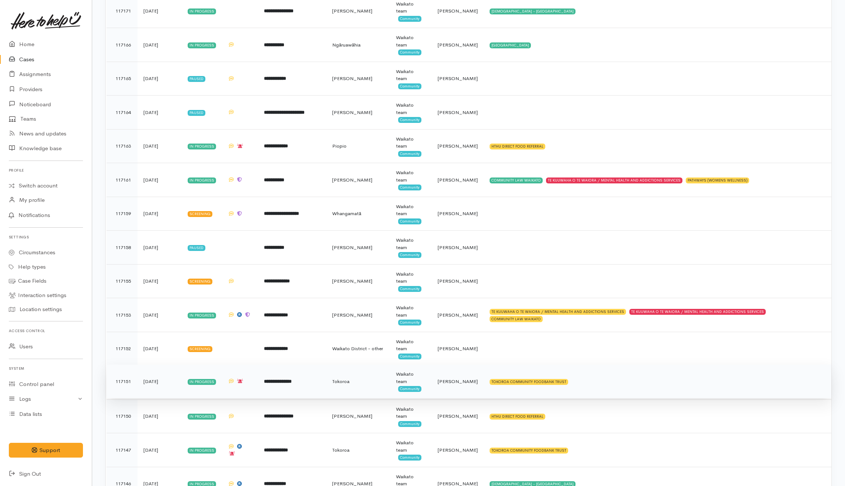
scroll to position [1337, 0]
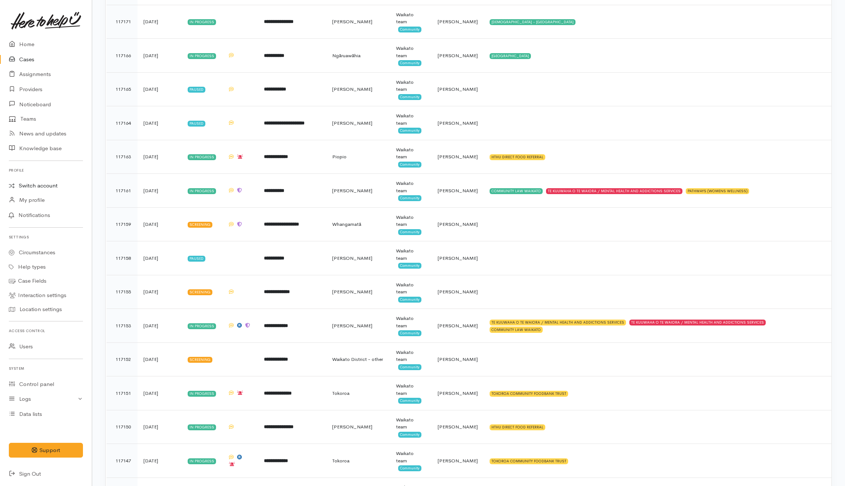
click at [39, 184] on link "Switch account" at bounding box center [46, 186] width 92 height 14
